Goal: Book appointment/travel/reservation

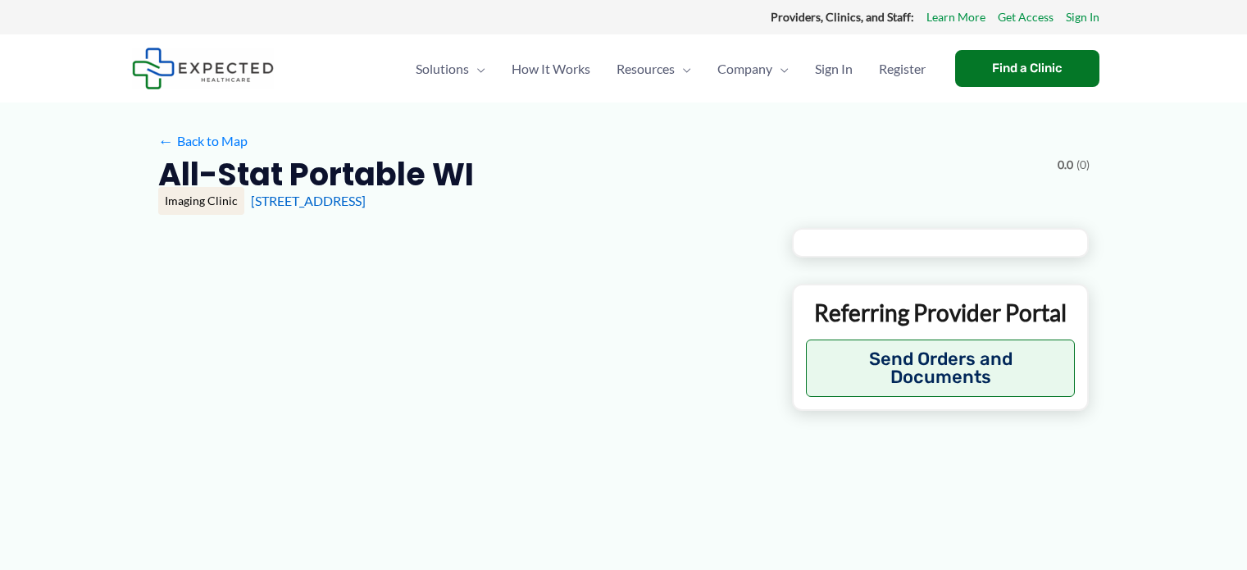
type input "**********"
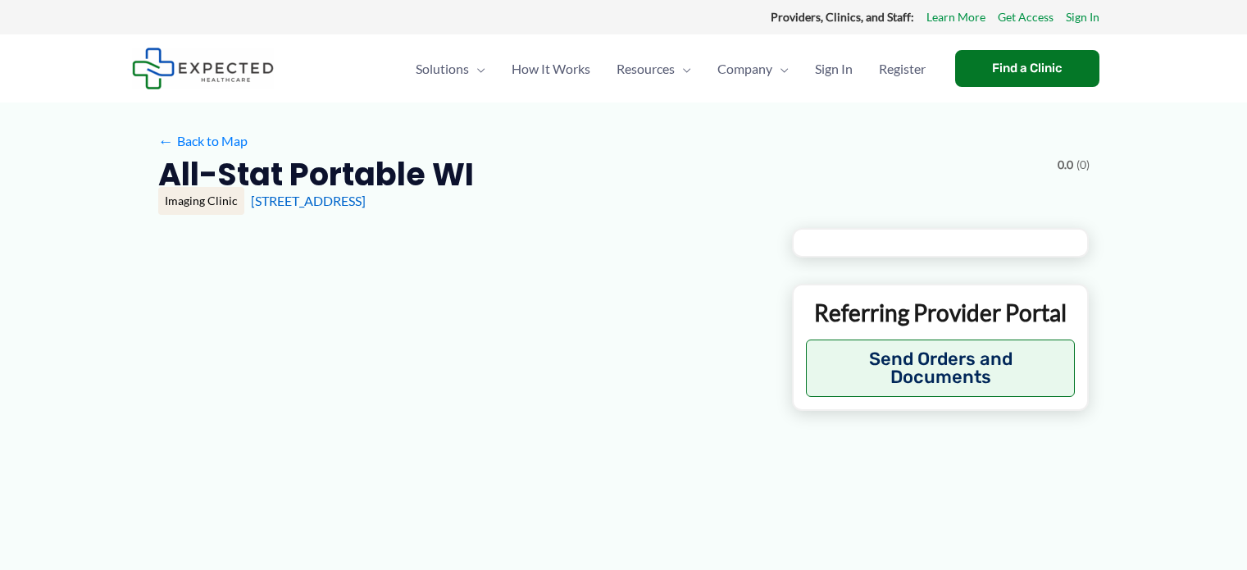
type input "**********"
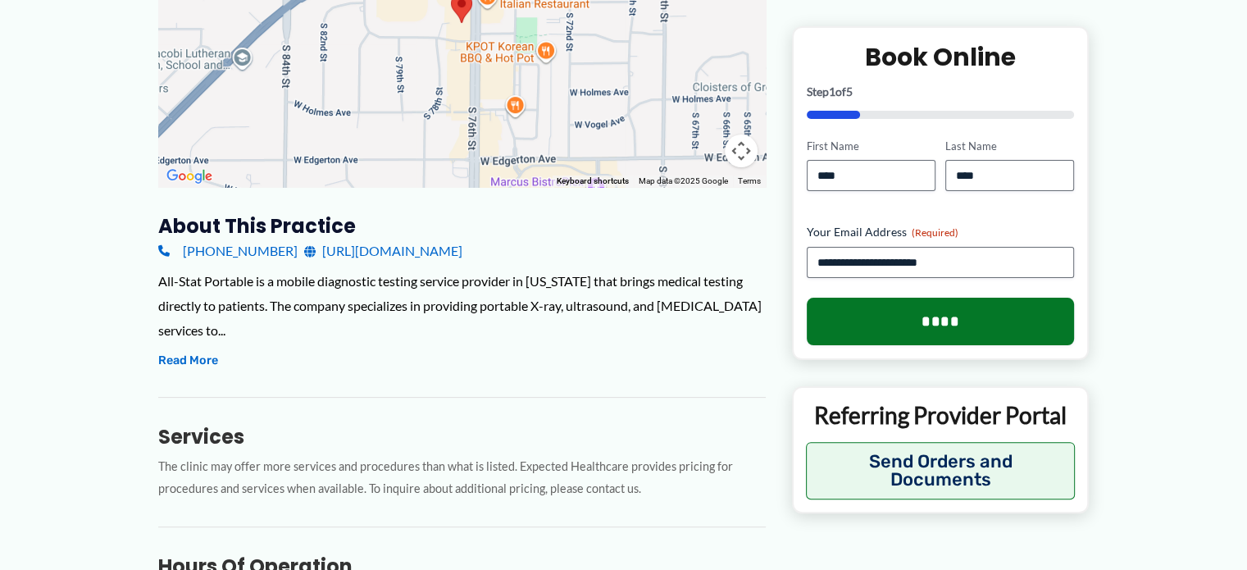
scroll to position [410, 0]
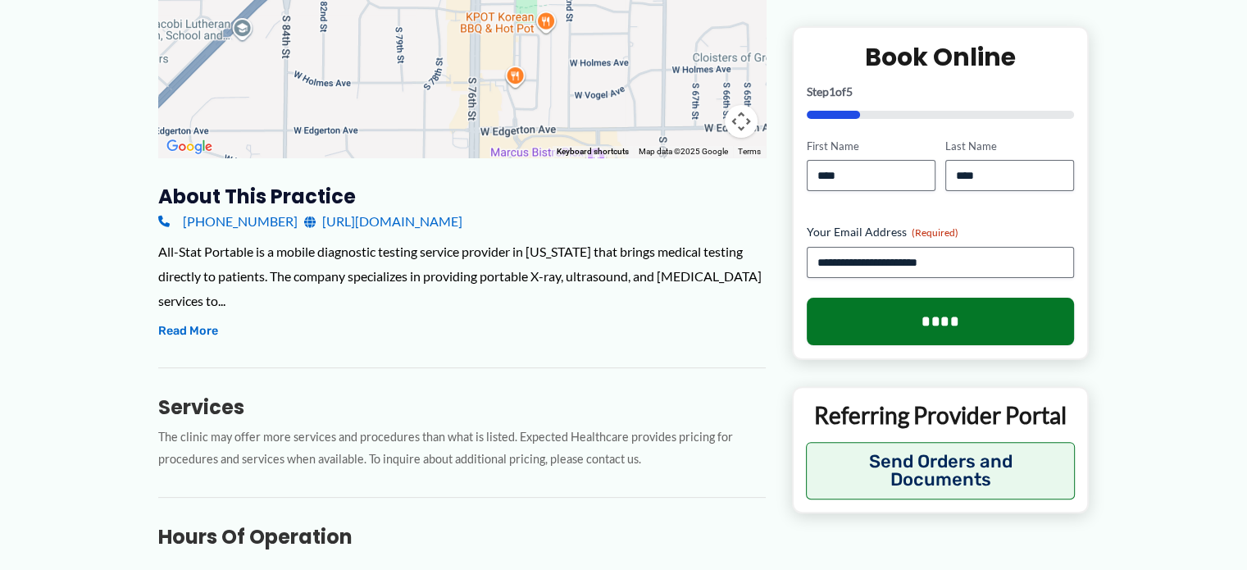
click at [417, 224] on link "[URL][DOMAIN_NAME]" at bounding box center [383, 221] width 158 height 25
